Goal: Check status

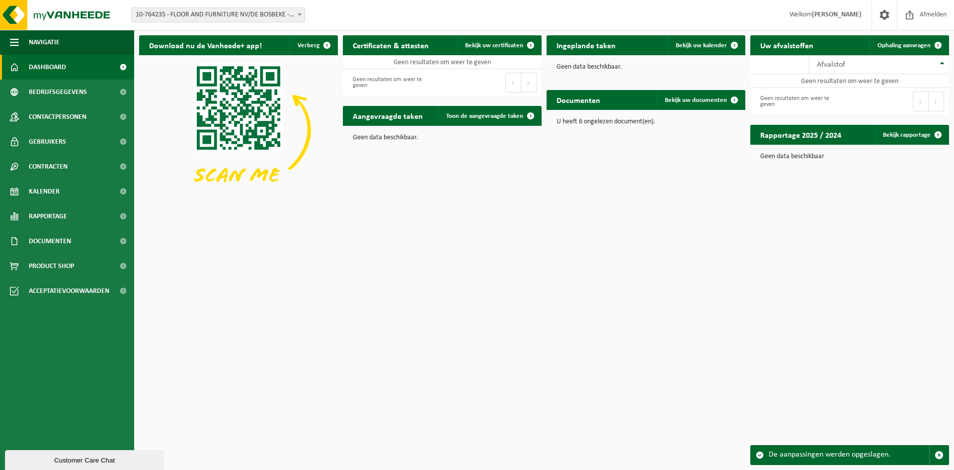
click at [272, 13] on span "10-764235 - FLOOR AND FURNITURE NV/DE BOSBEKE - INGELMUNSTER" at bounding box center [218, 15] width 173 height 14
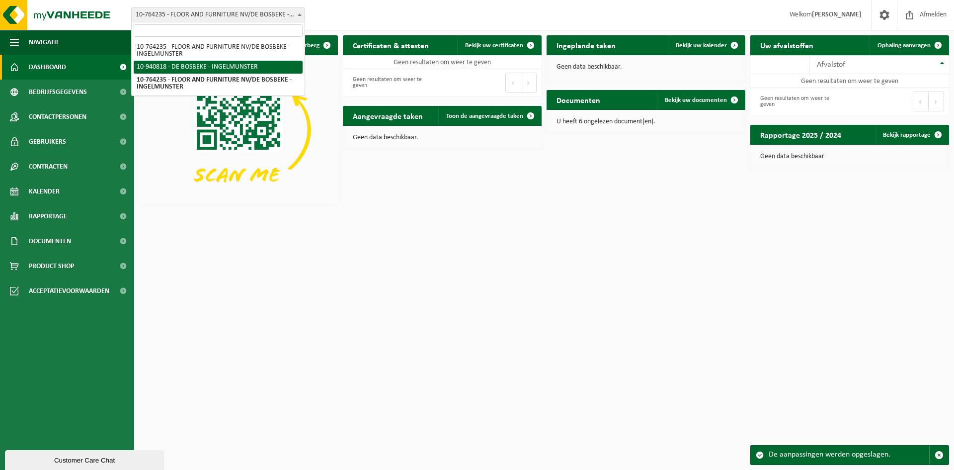
select select "139036"
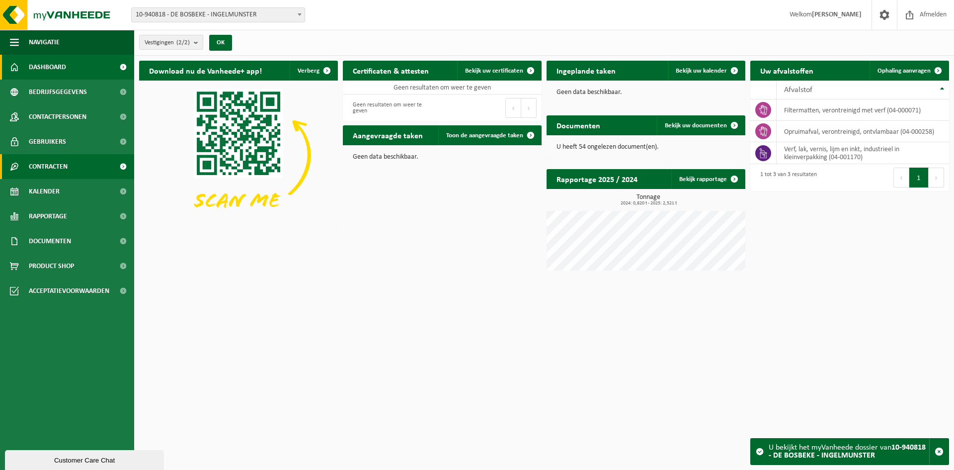
click at [47, 165] on span "Contracten" at bounding box center [48, 166] width 39 height 25
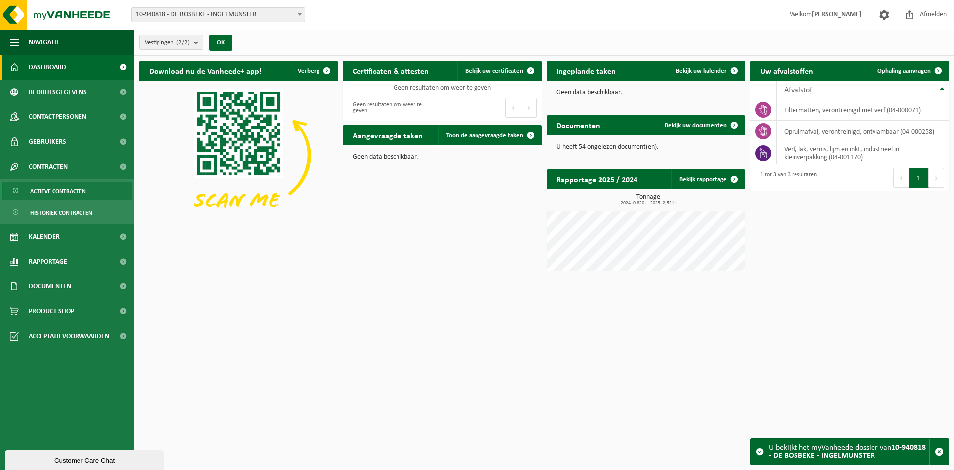
click at [49, 191] on span "Actieve contracten" at bounding box center [58, 191] width 56 height 19
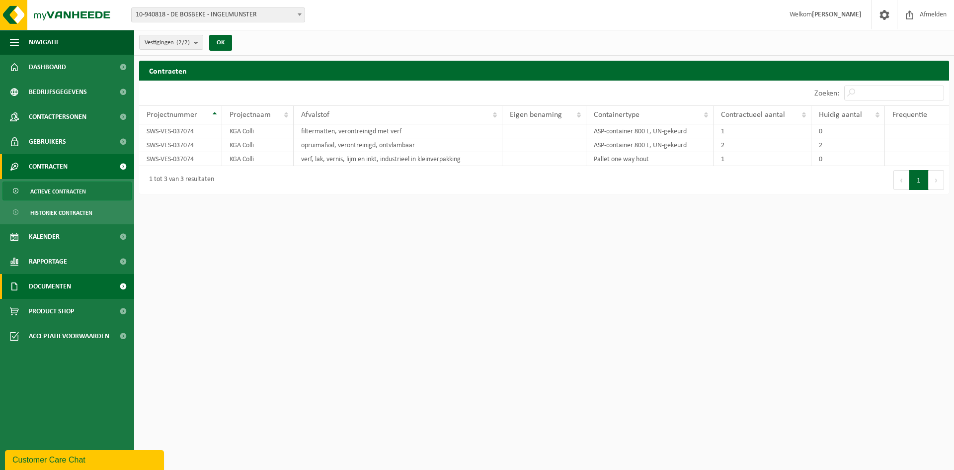
click at [58, 282] on span "Documenten" at bounding box center [50, 286] width 42 height 25
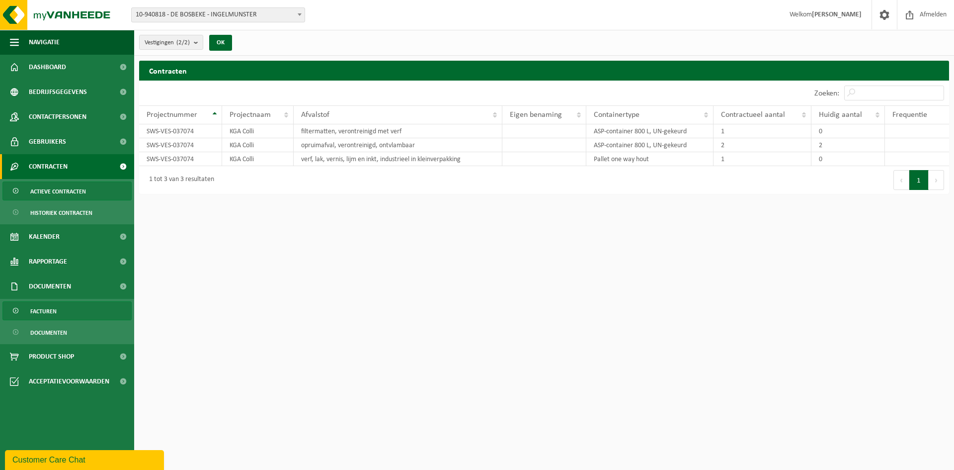
click at [45, 310] on span "Facturen" at bounding box center [43, 311] width 26 height 19
